Goal: Check status: Check status

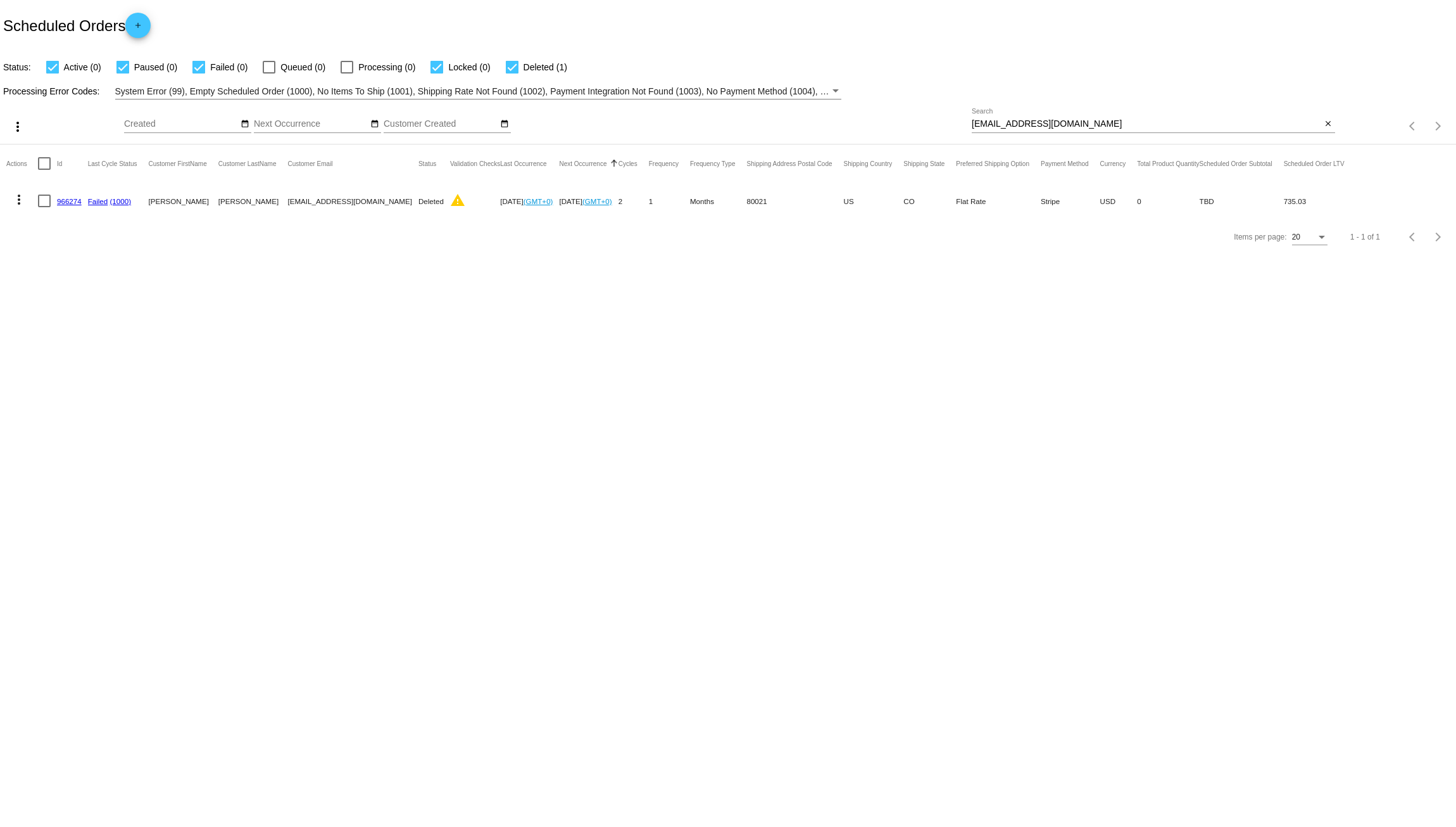
drag, startPoint x: 1094, startPoint y: 125, endPoint x: 827, endPoint y: 127, distance: 267.0
click at [851, 138] on div "more_vert Sep Jan Feb Mar Apr 1" at bounding box center [728, 122] width 1456 height 45
paste input "redpem"
type input "[EMAIL_ADDRESS][DOMAIN_NAME]"
click at [1324, 122] on mat-icon "close" at bounding box center [1328, 124] width 9 height 10
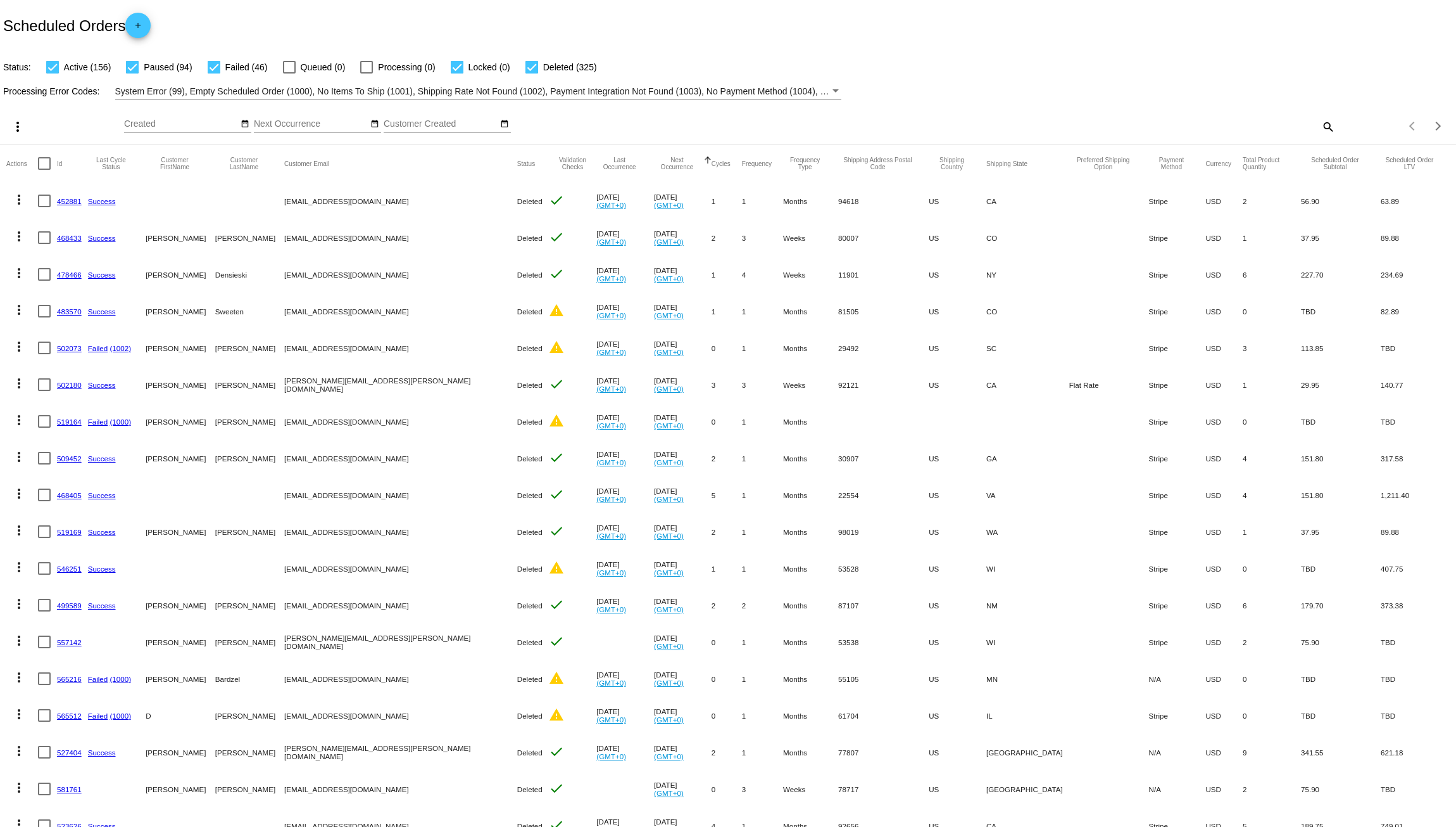
click at [529, 63] on div at bounding box center [531, 66] width 12 height 12
click at [531, 74] on input "Deleted (325)" at bounding box center [531, 74] width 1 height 1
checkbox input "false"
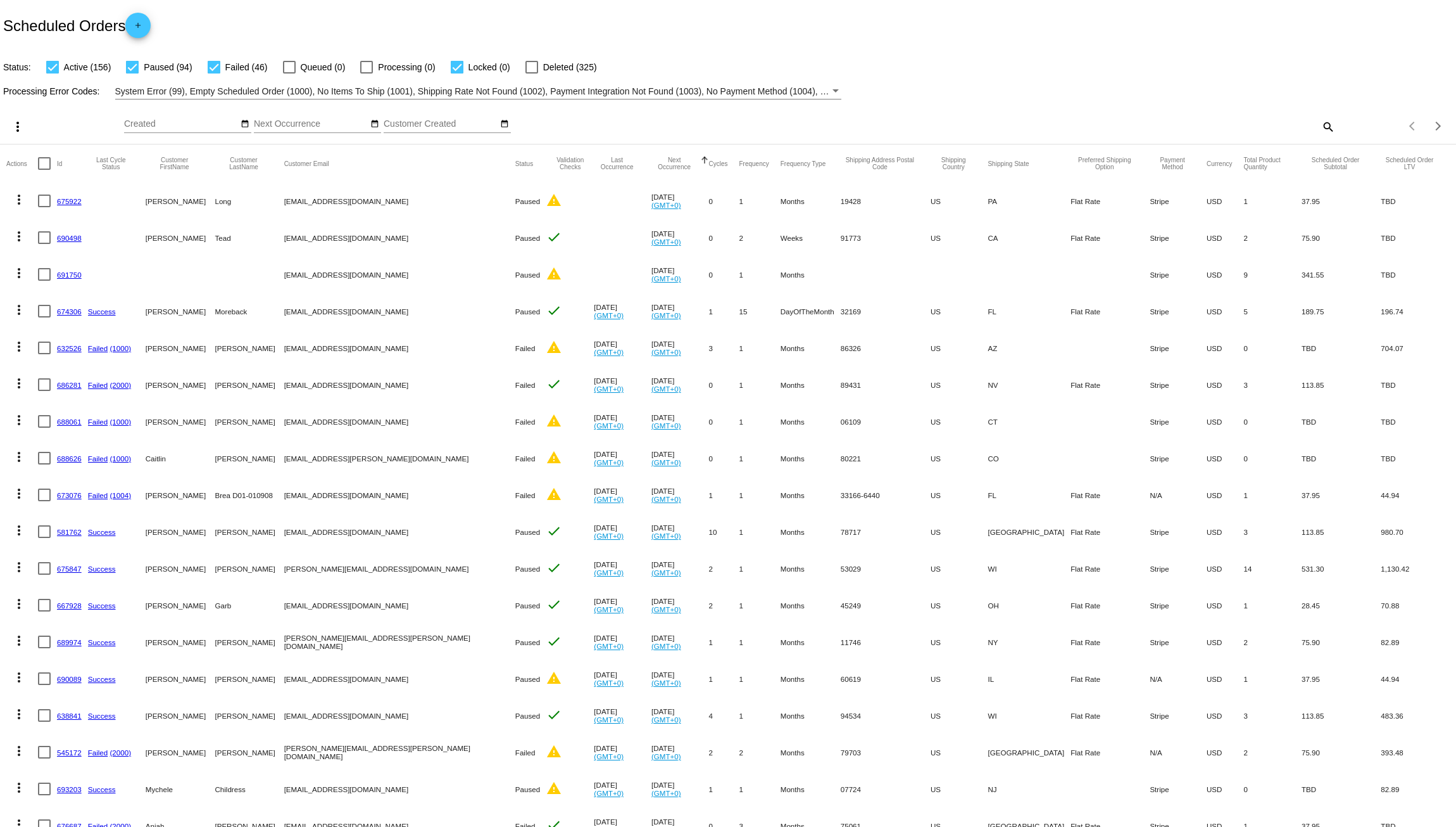
click at [88, 67] on span "Active (156)" at bounding box center [87, 67] width 47 height 16
click at [52, 74] on input "Active (156)" at bounding box center [52, 74] width 1 height 1
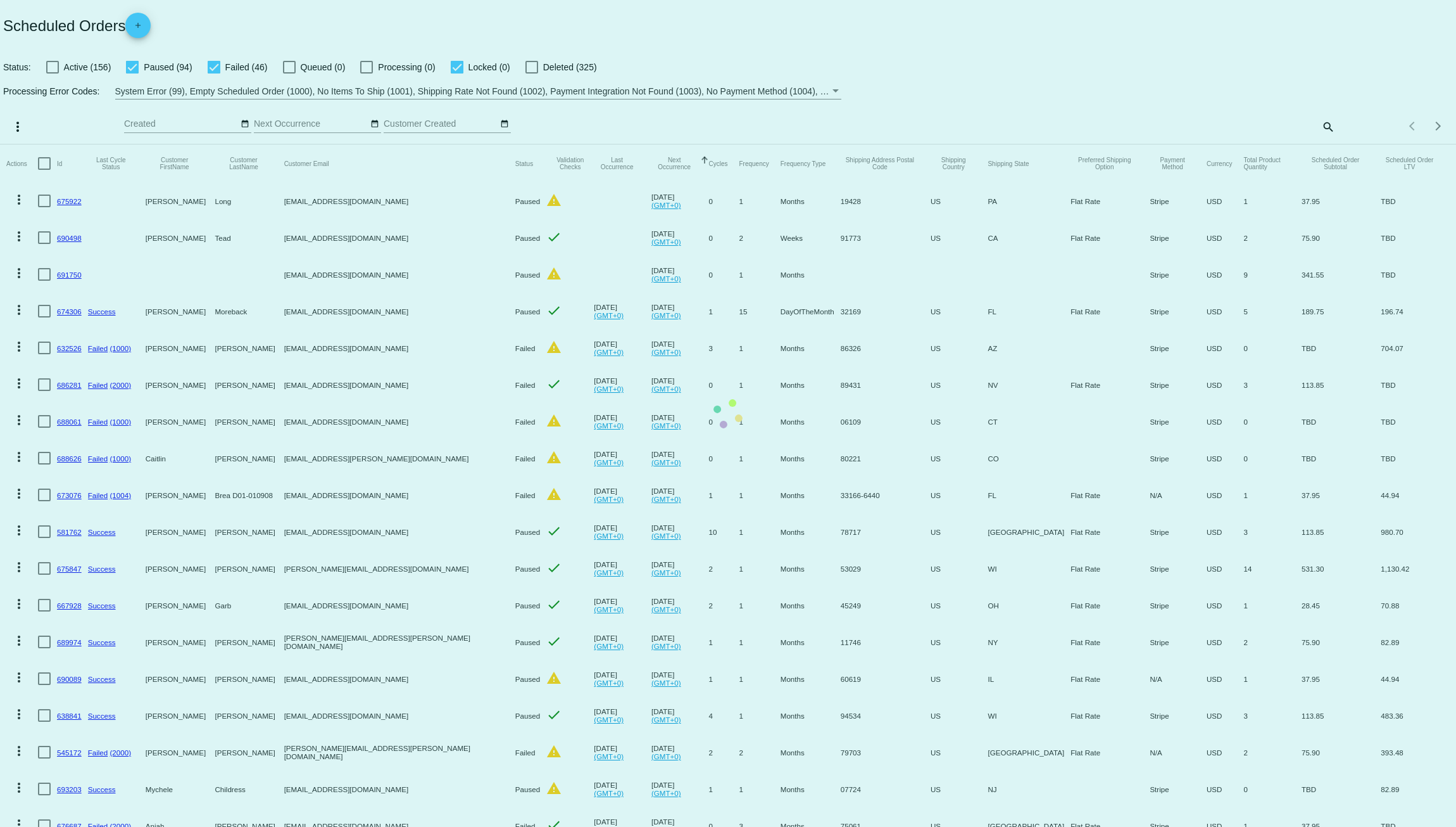
click at [55, 69] on div at bounding box center [52, 66] width 12 height 12
click at [52, 74] on input "Active (156)" at bounding box center [52, 74] width 1 height 1
checkbox input "true"
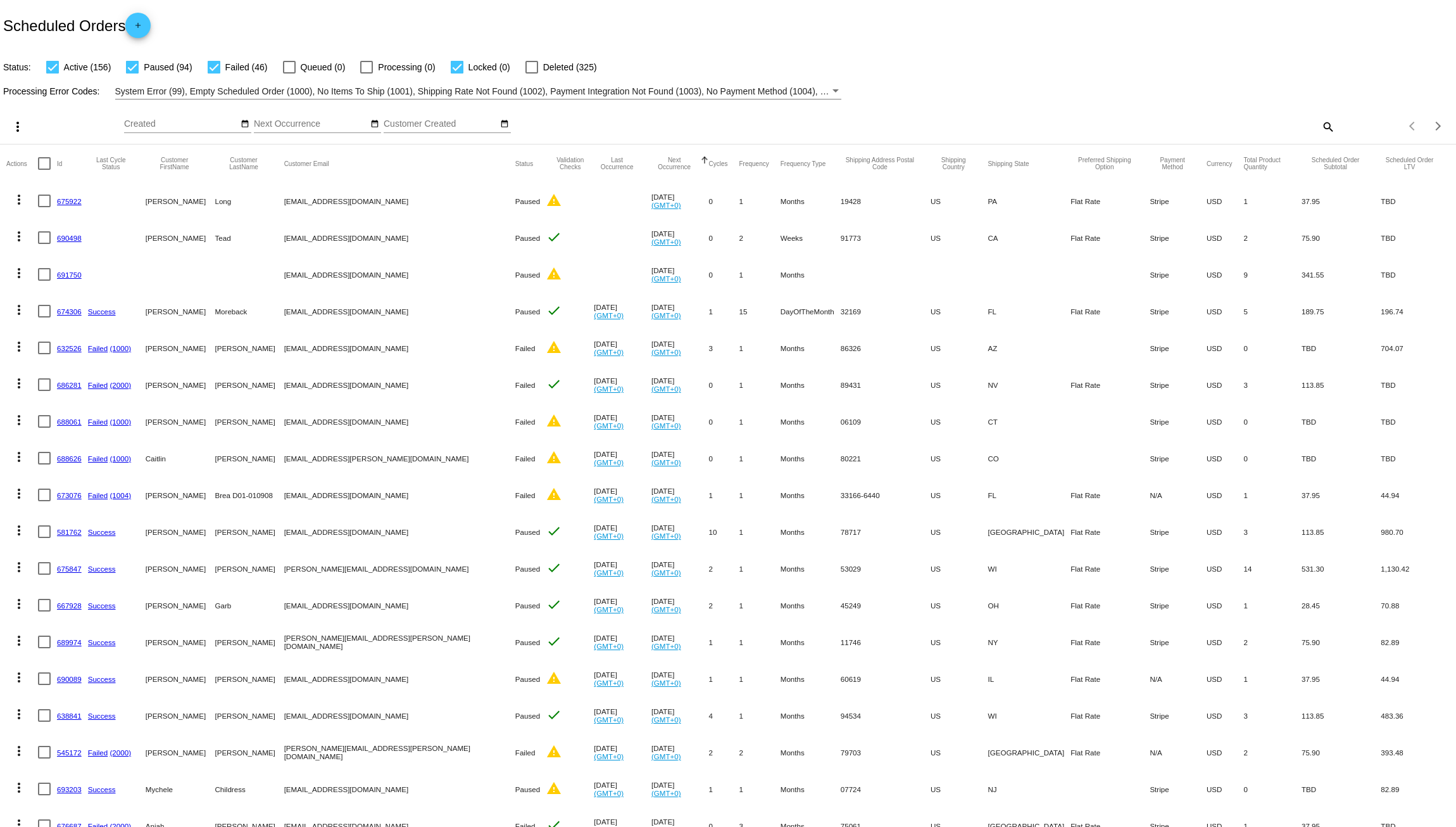
click at [69, 240] on link "690498" at bounding box center [69, 238] width 25 height 8
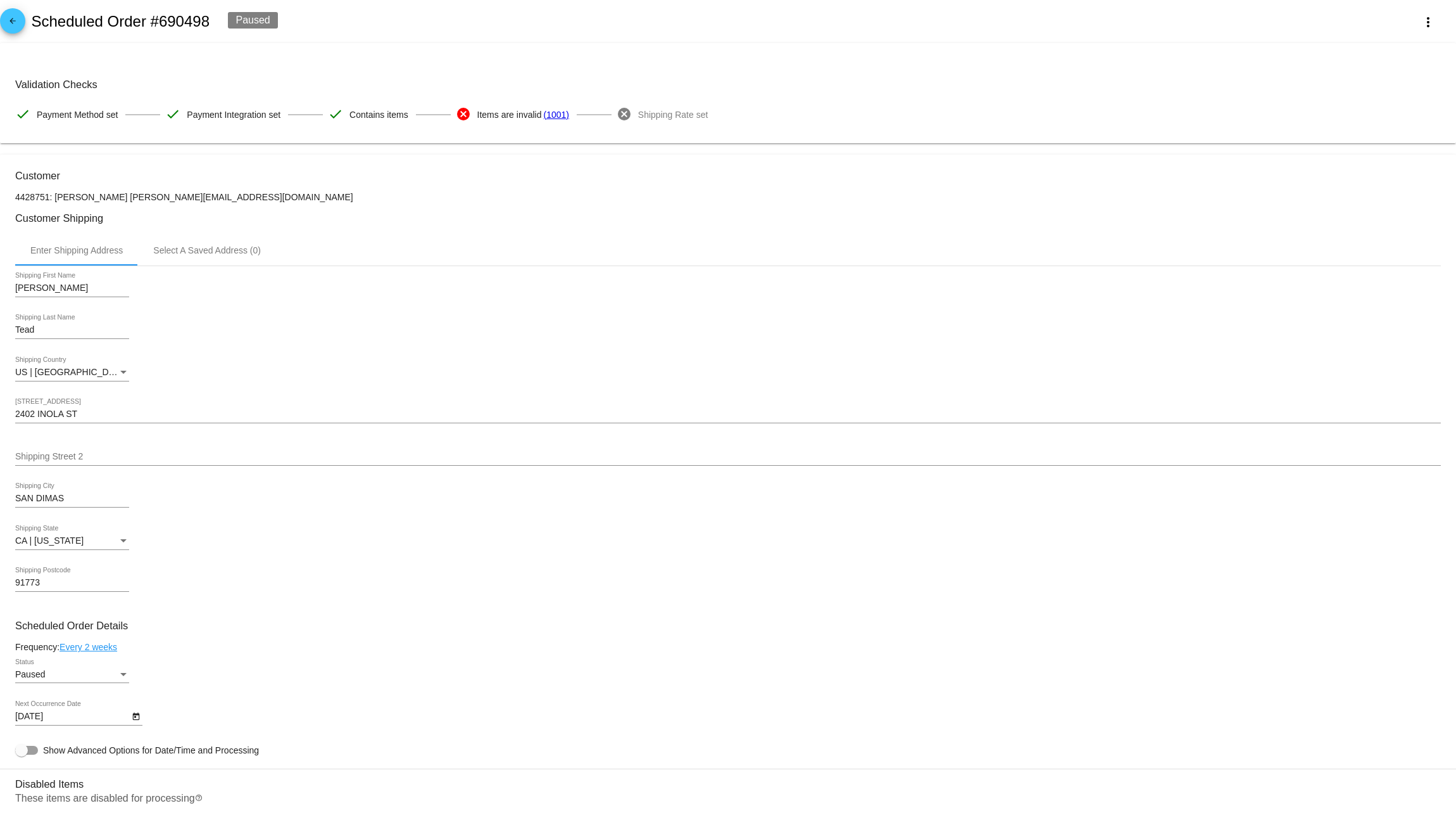
click at [161, 200] on p "4428751: [PERSON_NAME] [PERSON_NAME][EMAIL_ADDRESS][DOMAIN_NAME]" at bounding box center [728, 197] width 1426 height 10
click at [204, 196] on p "4428751: [PERSON_NAME] [PERSON_NAME][EMAIL_ADDRESS][DOMAIN_NAME]" at bounding box center [728, 197] width 1426 height 10
drag, startPoint x: 235, startPoint y: 196, endPoint x: 104, endPoint y: 202, distance: 131.1
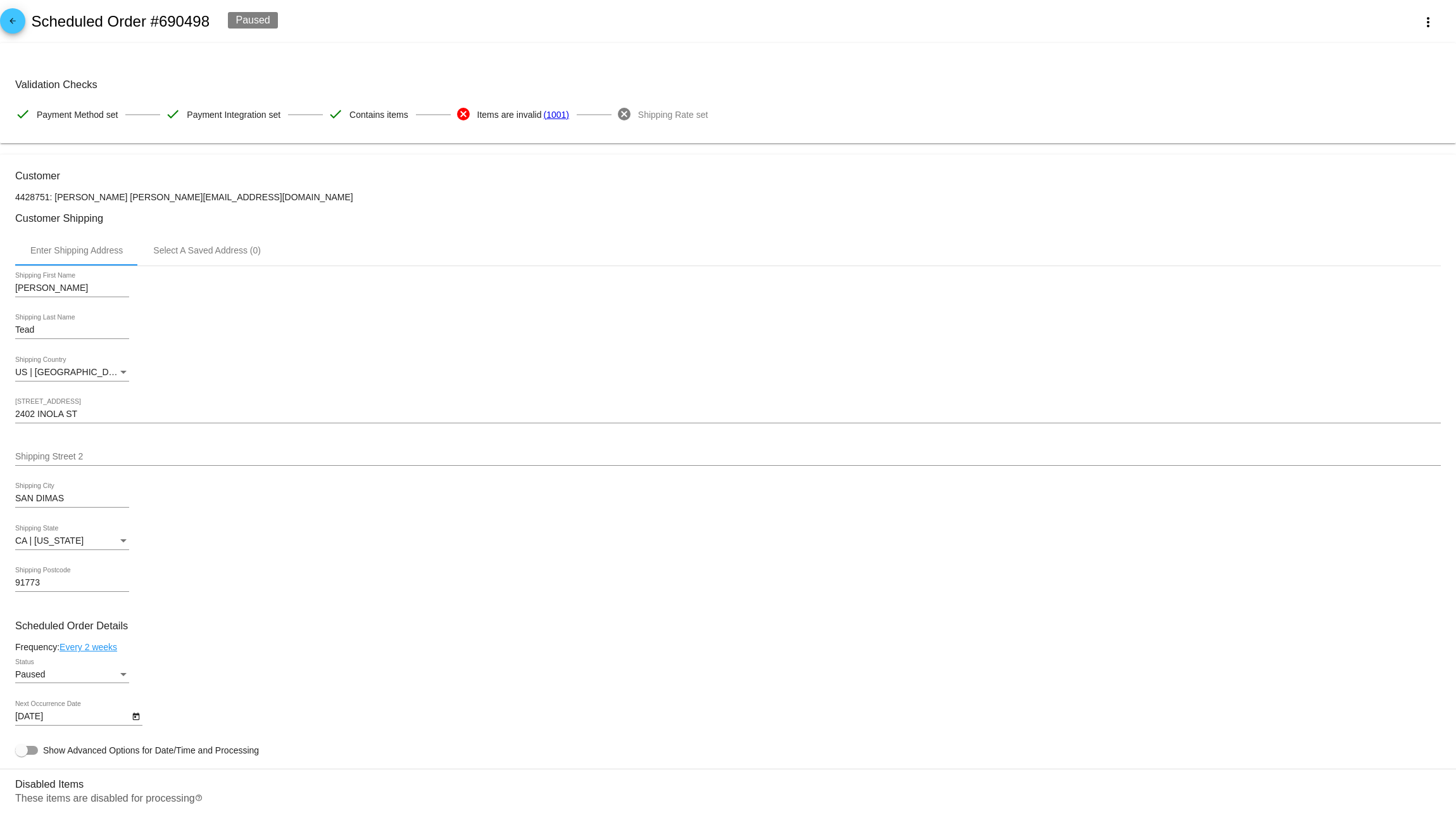
click at [104, 202] on p "4428751: [PERSON_NAME] [PERSON_NAME][EMAIL_ADDRESS][DOMAIN_NAME]" at bounding box center [728, 197] width 1426 height 10
copy p "[EMAIL_ADDRESS][DOMAIN_NAME]"
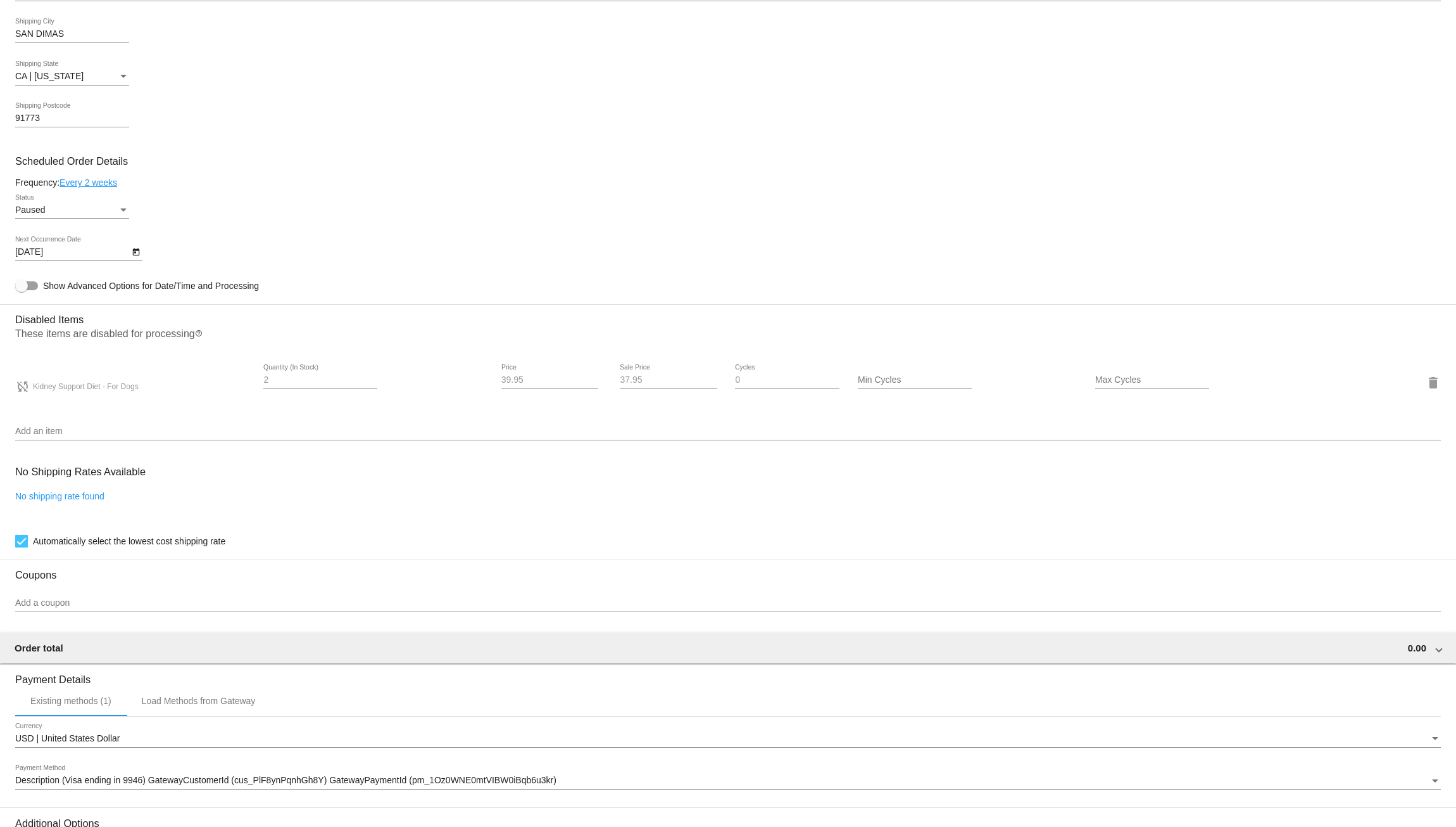
scroll to position [463, 0]
